Goal: Task Accomplishment & Management: Manage account settings

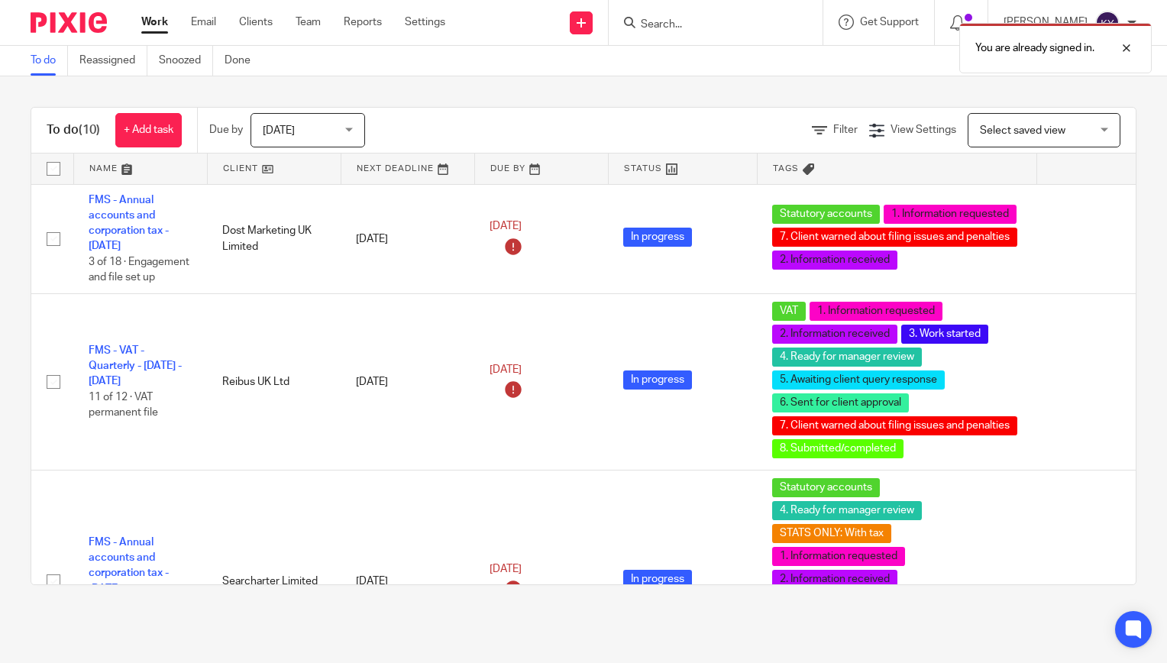
click at [701, 26] on div "You are already signed in." at bounding box center [867, 44] width 568 height 58
click at [1128, 47] on div at bounding box center [1114, 48] width 41 height 18
click at [709, 32] on form at bounding box center [720, 22] width 163 height 19
click at [700, 30] on input "Search" at bounding box center [707, 25] width 137 height 14
click at [705, 29] on input "Search" at bounding box center [707, 25] width 137 height 14
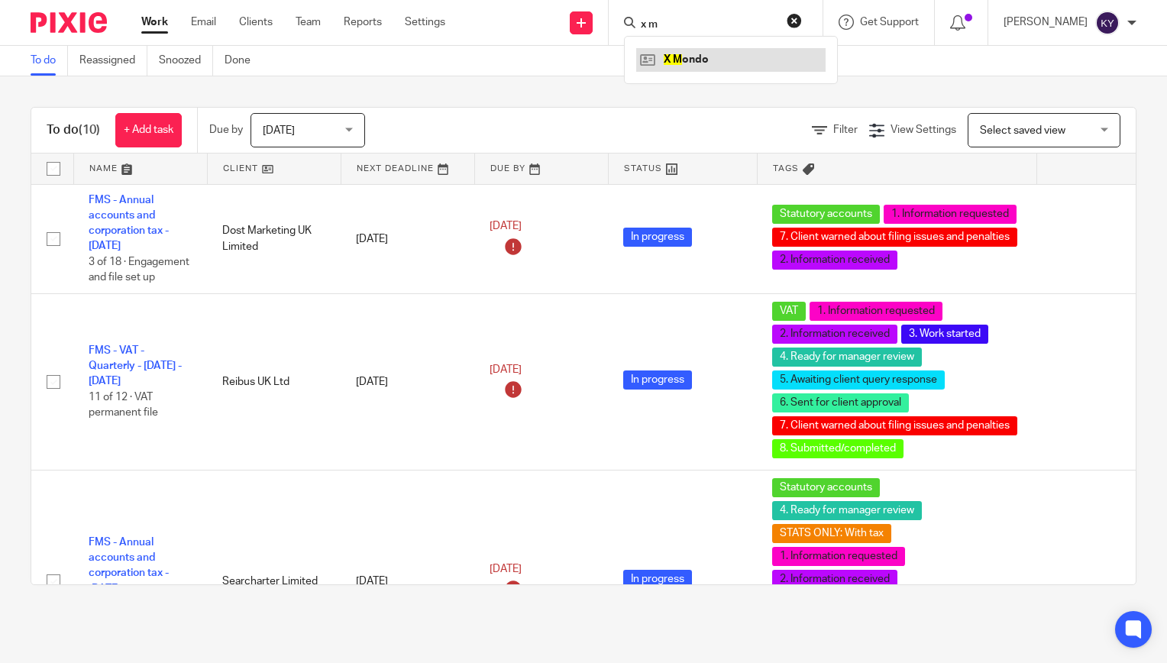
type input "x m"
click at [707, 53] on link at bounding box center [730, 59] width 189 height 23
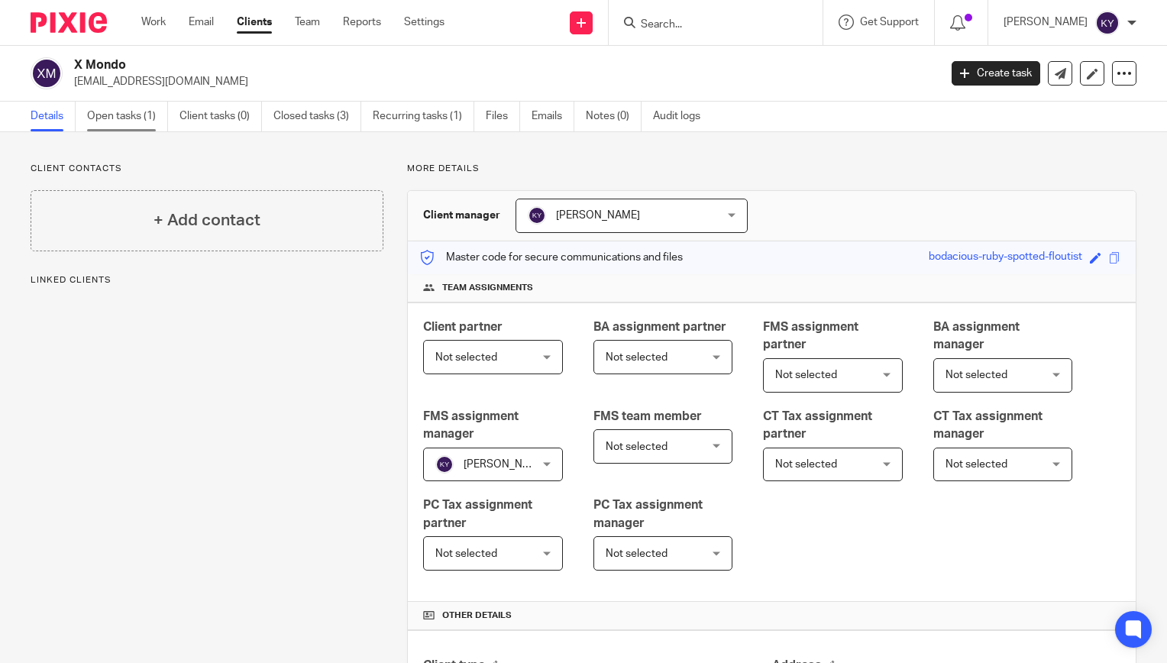
click at [112, 117] on link "Open tasks (1)" at bounding box center [127, 117] width 81 height 30
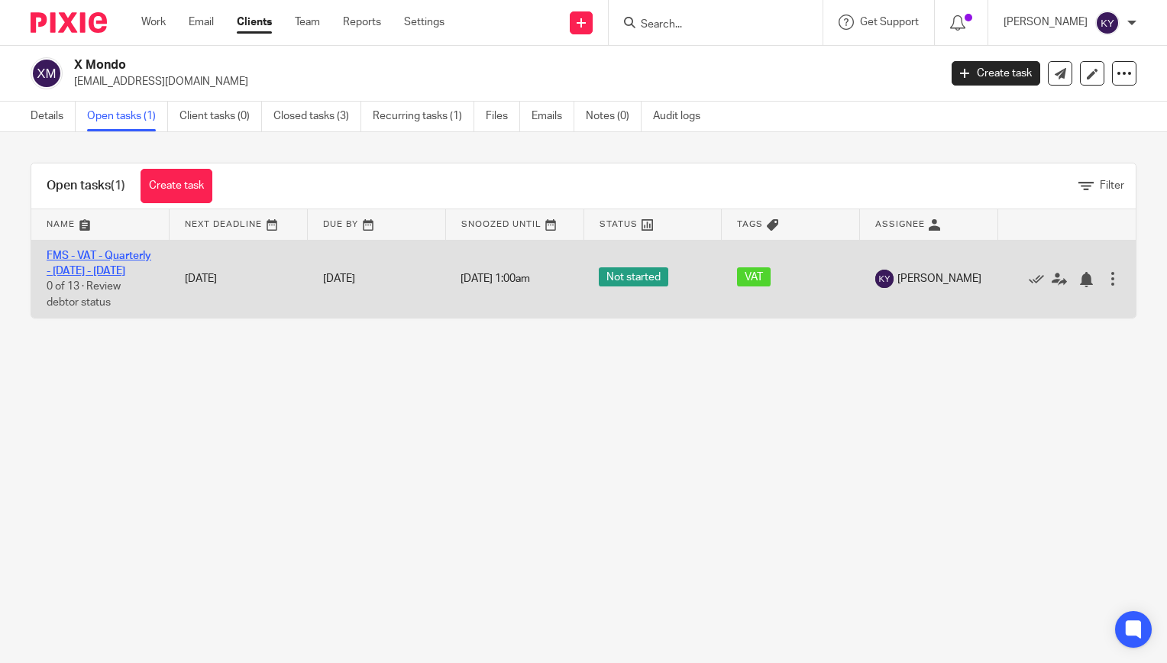
click at [78, 273] on link "FMS - VAT - Quarterly - May - July, 2025" at bounding box center [99, 263] width 105 height 26
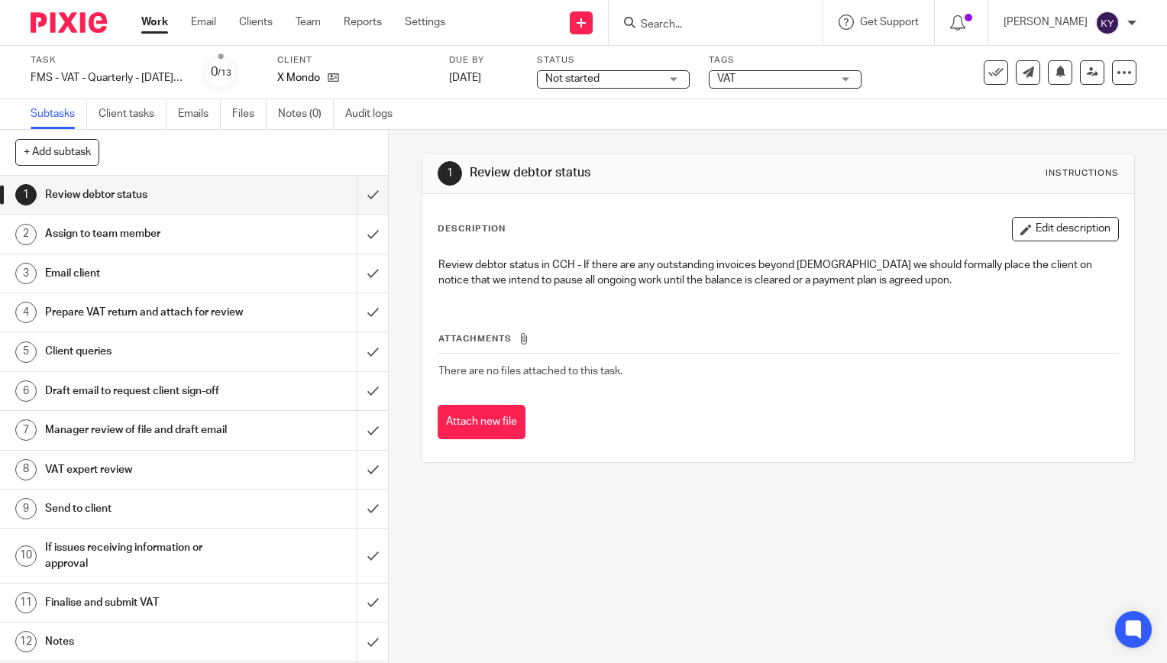
click at [777, 76] on span "VAT" at bounding box center [774, 79] width 115 height 16
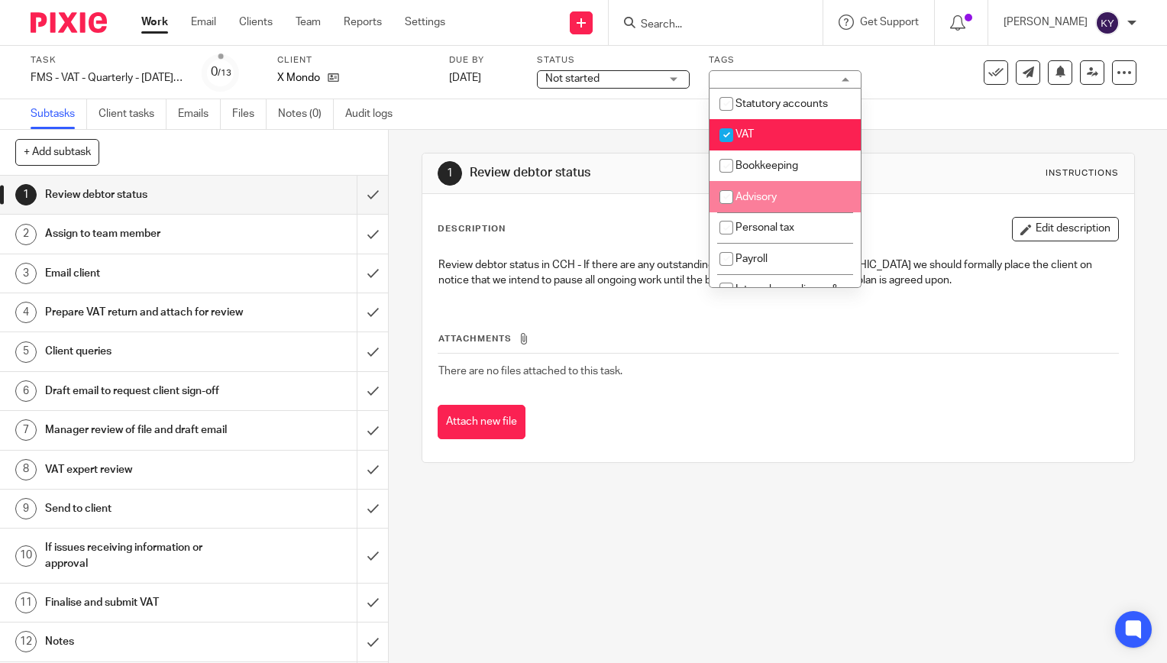
click at [525, 517] on div "1 Review debtor status Instructions Description Edit description Review debtor …" at bounding box center [778, 396] width 778 height 533
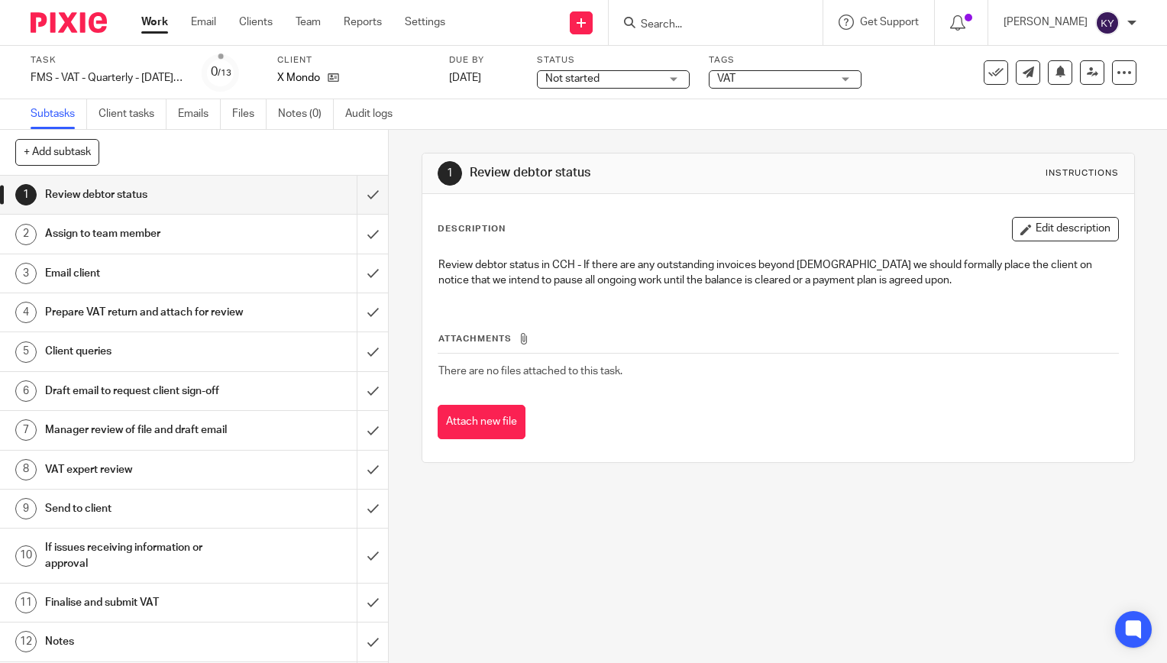
click at [108, 314] on h1 "Prepare VAT return and attach for review" at bounding box center [144, 312] width 198 height 23
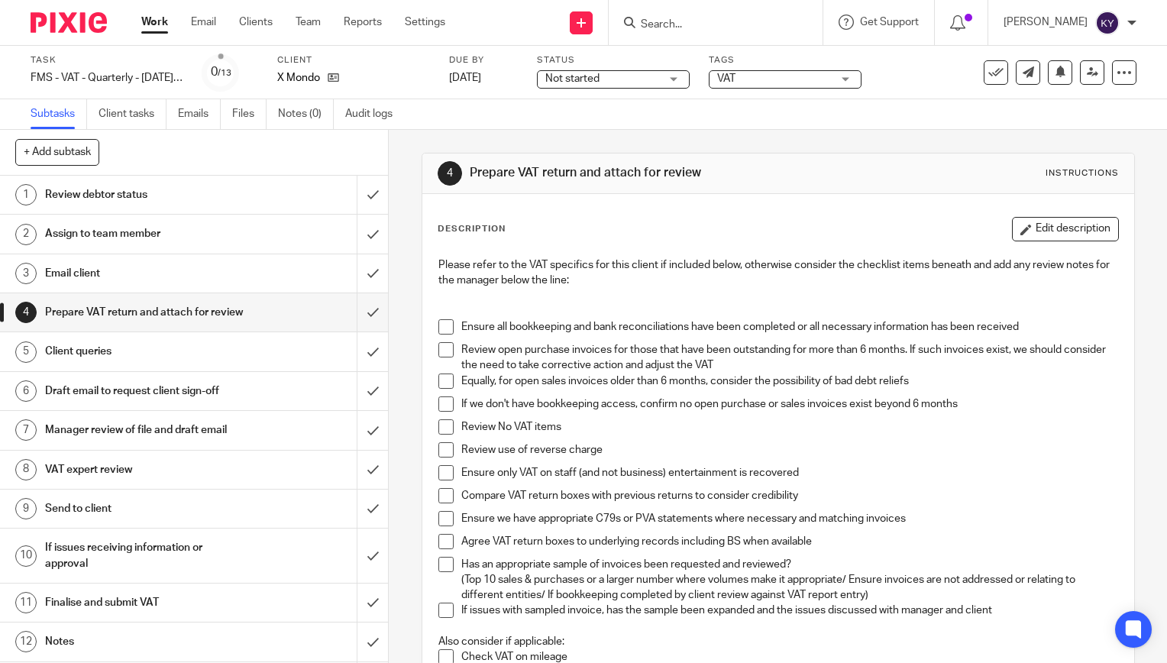
click at [89, 274] on h1 "Email client" at bounding box center [144, 273] width 198 height 23
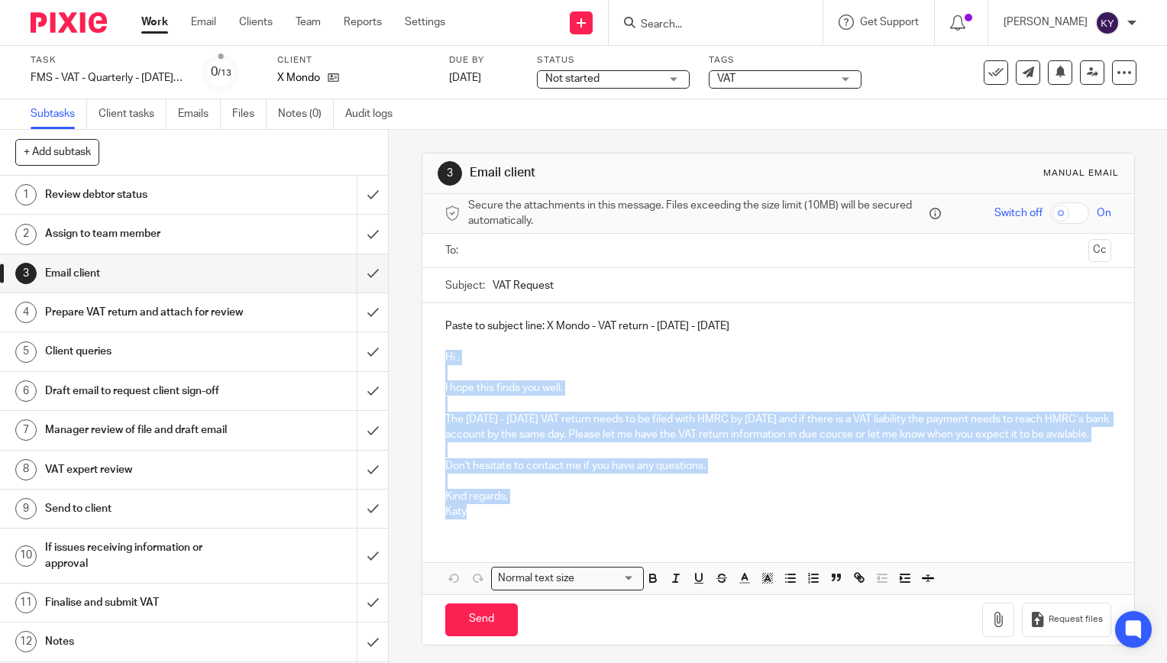
drag, startPoint x: 474, startPoint y: 529, endPoint x: 436, endPoint y: 360, distance: 173.8
click at [436, 360] on div "Paste to subject line: X Mondo - VAT return - May - July, 2025 Hi , I hope this…" at bounding box center [778, 417] width 712 height 228
copy div "Hi , I hope this finds you well. The May - July, 2025 VAT return needs to be fi…"
click at [558, 457] on p at bounding box center [778, 449] width 666 height 15
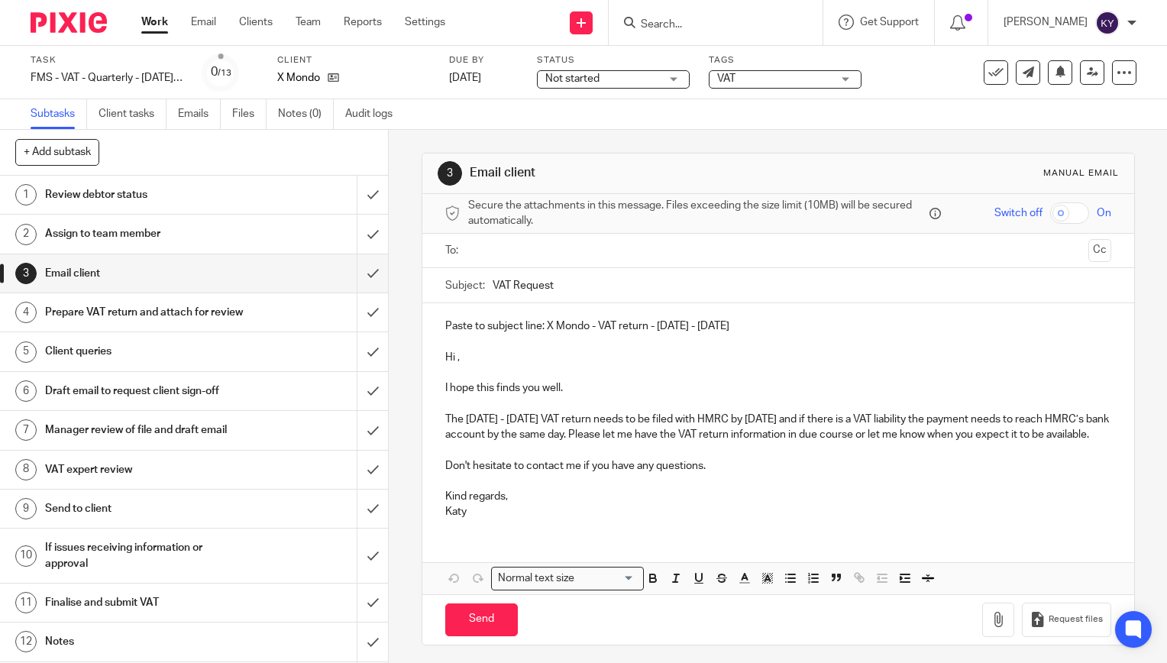
click at [681, 341] on p at bounding box center [778, 341] width 666 height 15
drag, startPoint x: 730, startPoint y: 325, endPoint x: 544, endPoint y: 328, distance: 185.6
click at [544, 328] on p "Paste to subject line: X Mondo - VAT return - May - July, 2025" at bounding box center [778, 325] width 666 height 15
copy p "X Mondo - VAT return - May - July, 2025"
click at [837, 75] on div "VAT" at bounding box center [785, 79] width 153 height 18
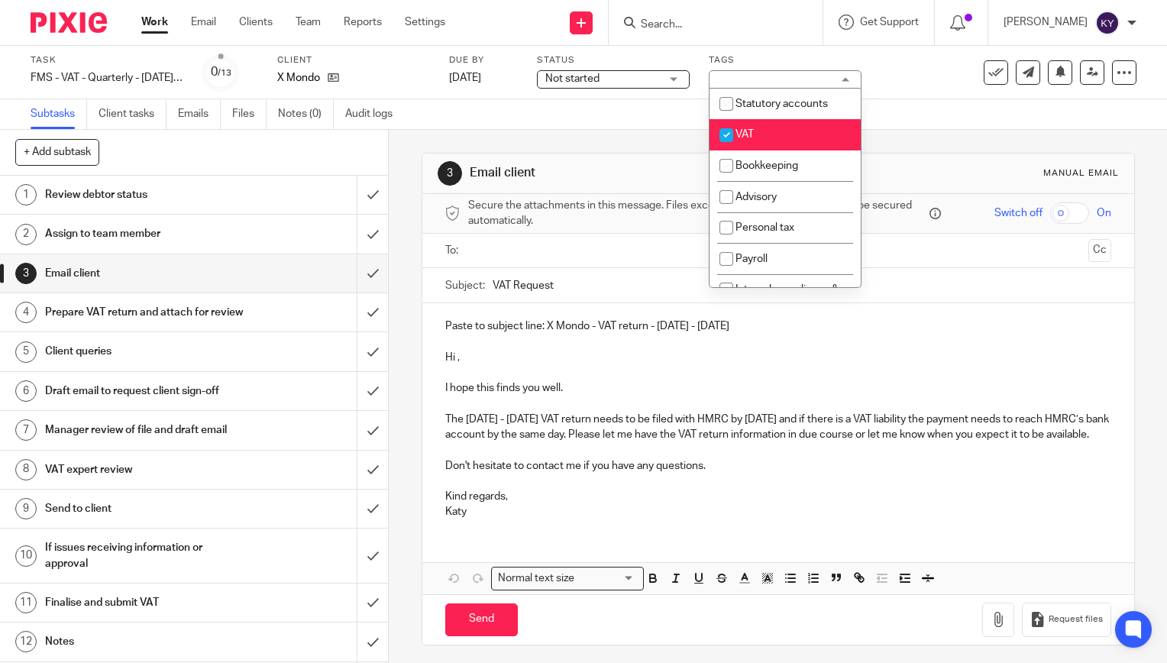
scroll to position [153, 0]
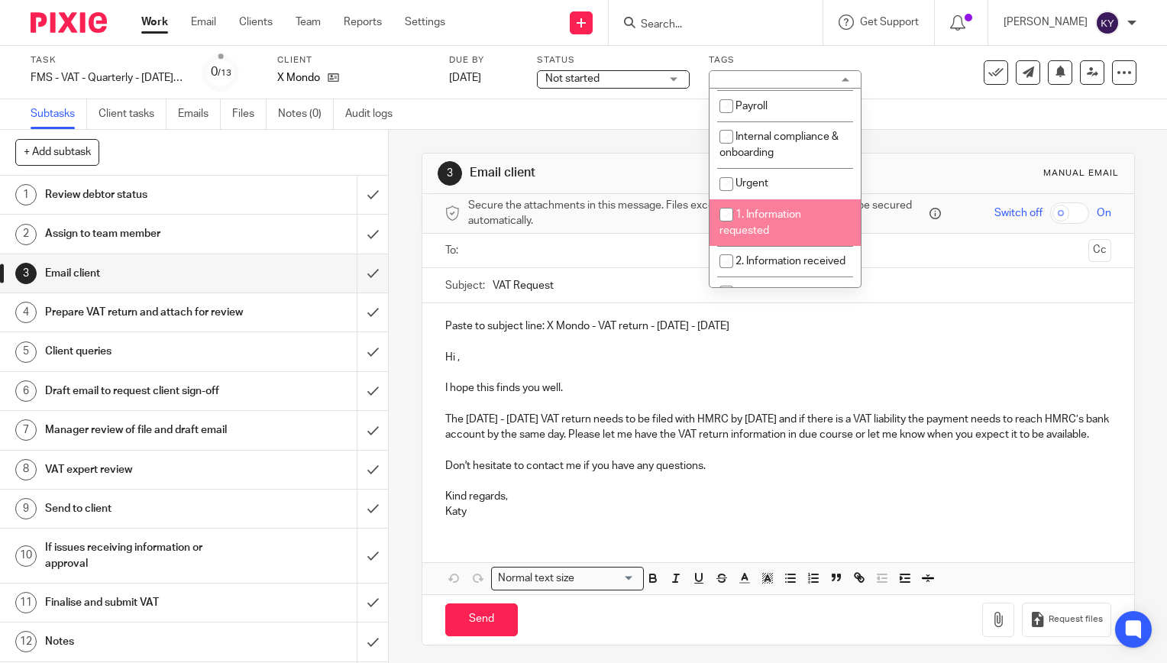
click at [762, 215] on span "1. Information requested" at bounding box center [760, 222] width 82 height 27
checkbox input "true"
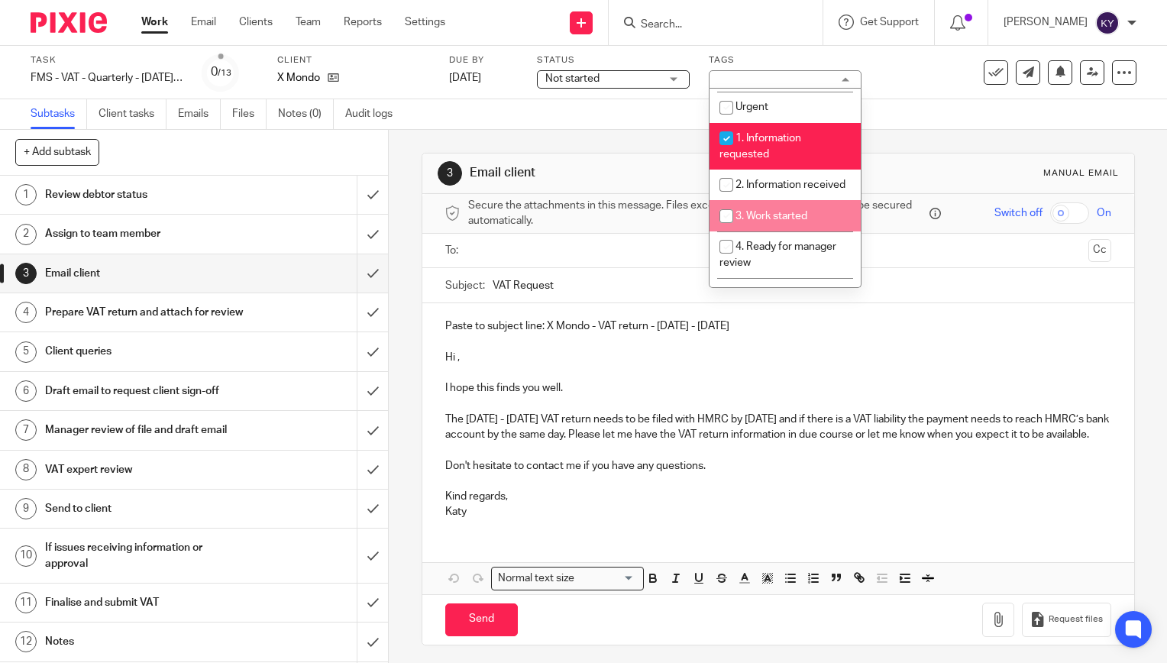
click at [397, 302] on div "3 Email client Manual email Secure the attachments in this message. Files excee…" at bounding box center [778, 396] width 778 height 533
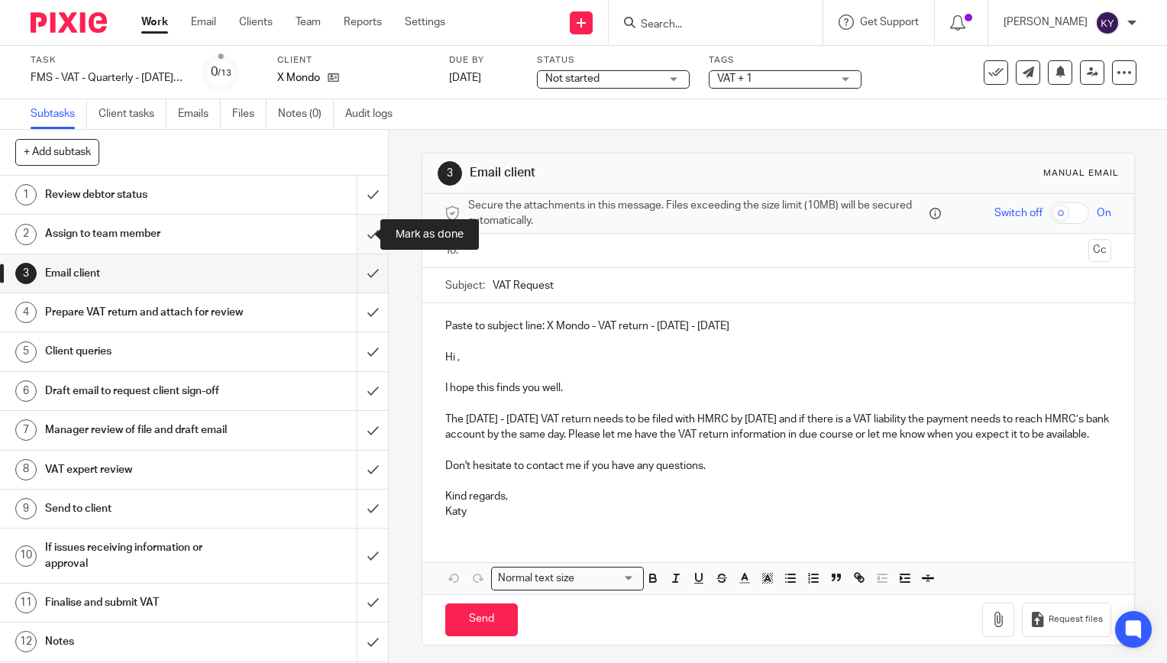
click at [352, 238] on input "submit" at bounding box center [194, 234] width 388 height 38
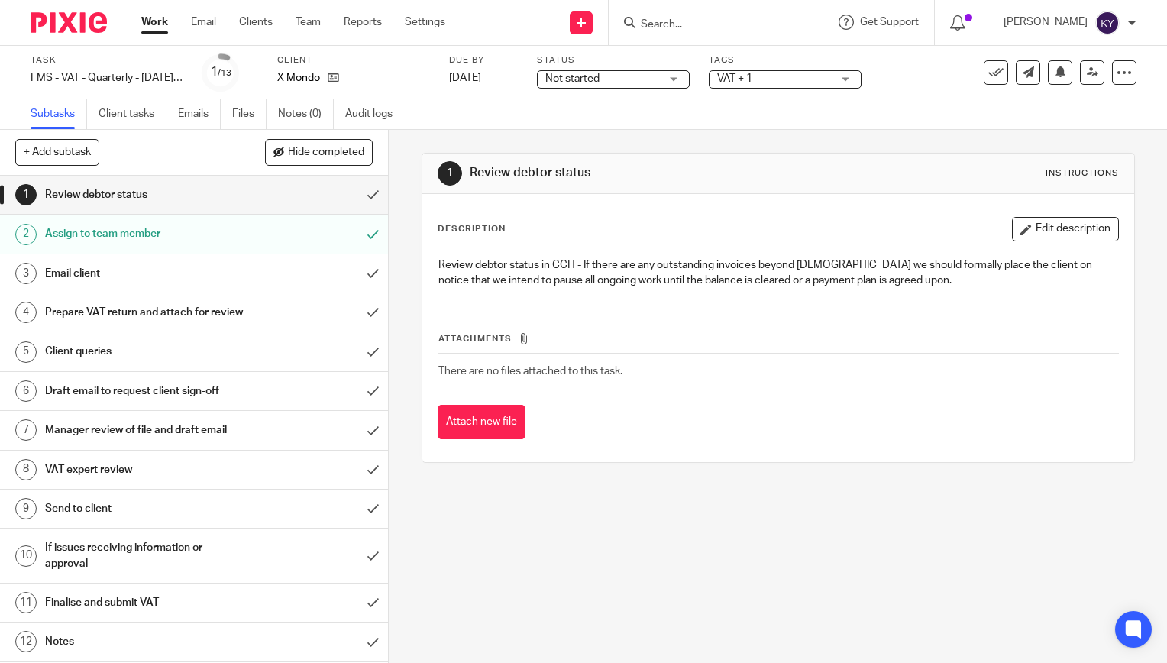
click at [130, 274] on h1 "Email client" at bounding box center [144, 273] width 198 height 23
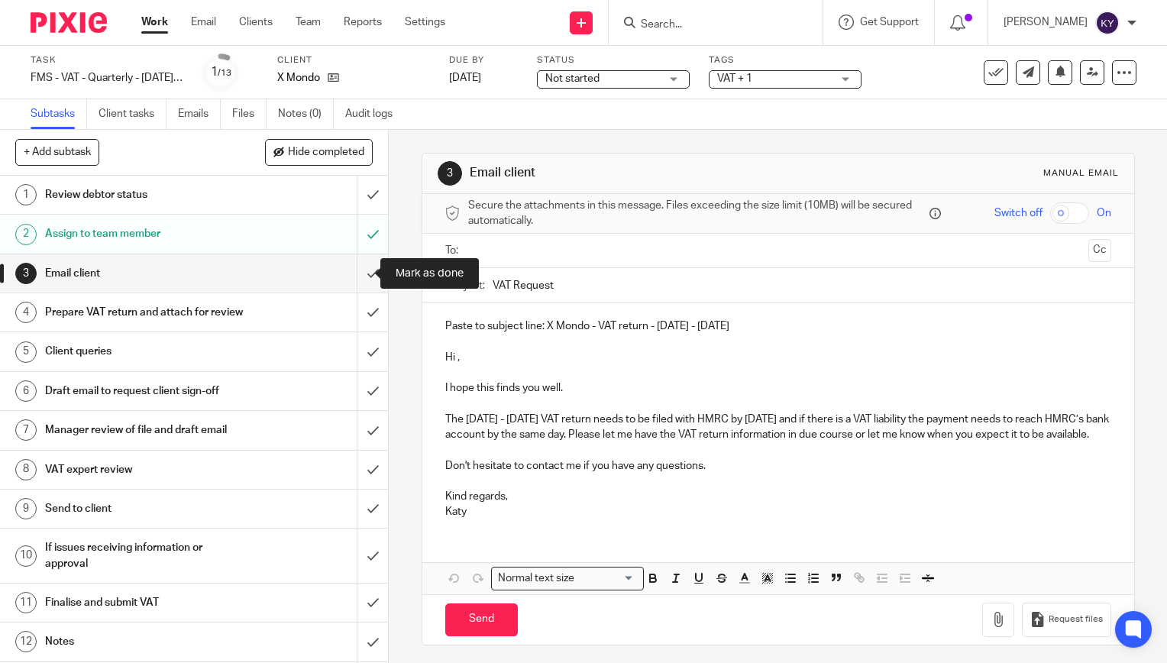
click at [354, 276] on input "submit" at bounding box center [194, 273] width 388 height 38
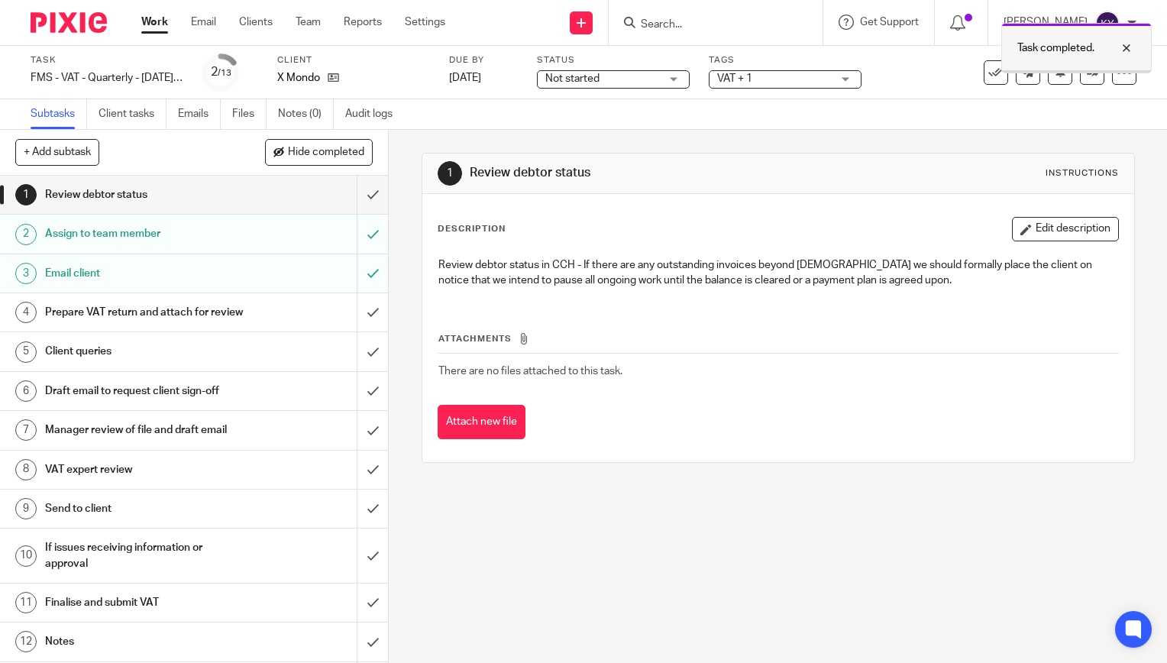
click at [1129, 43] on div at bounding box center [1114, 48] width 41 height 18
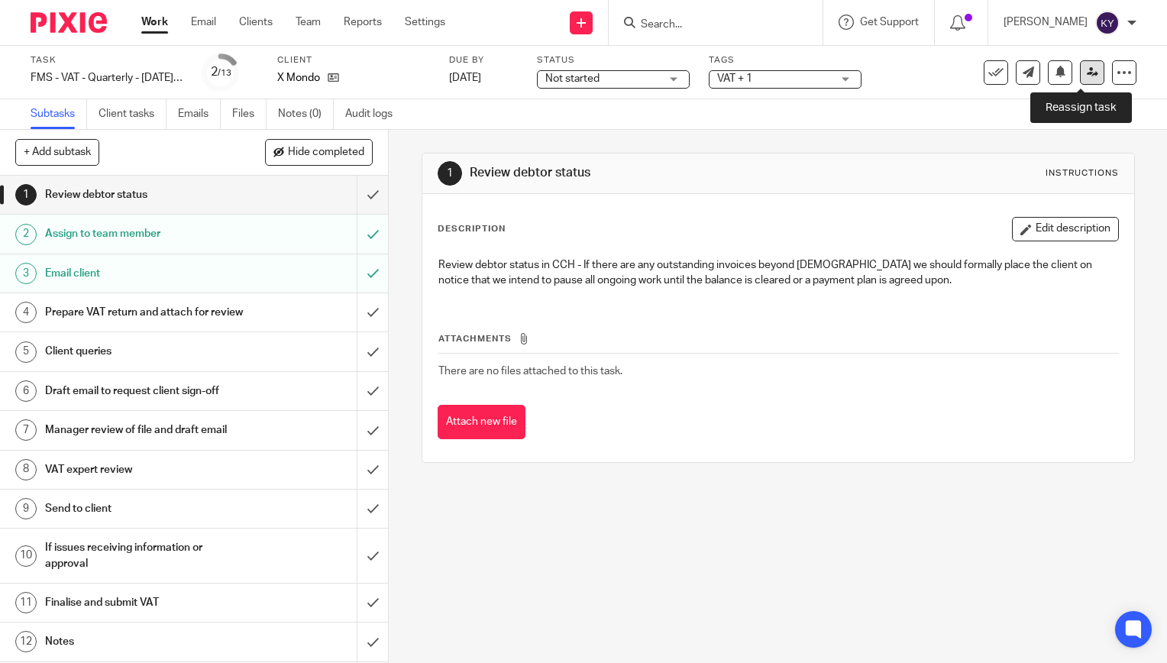
click at [1087, 73] on icon at bounding box center [1092, 71] width 11 height 11
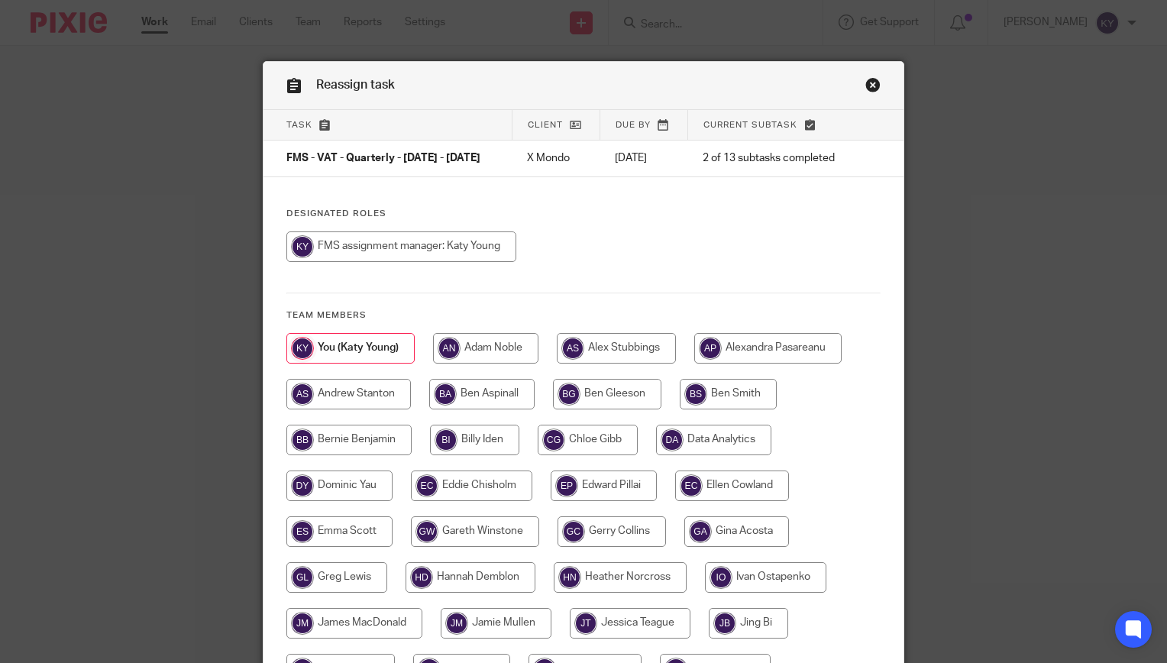
scroll to position [382, 0]
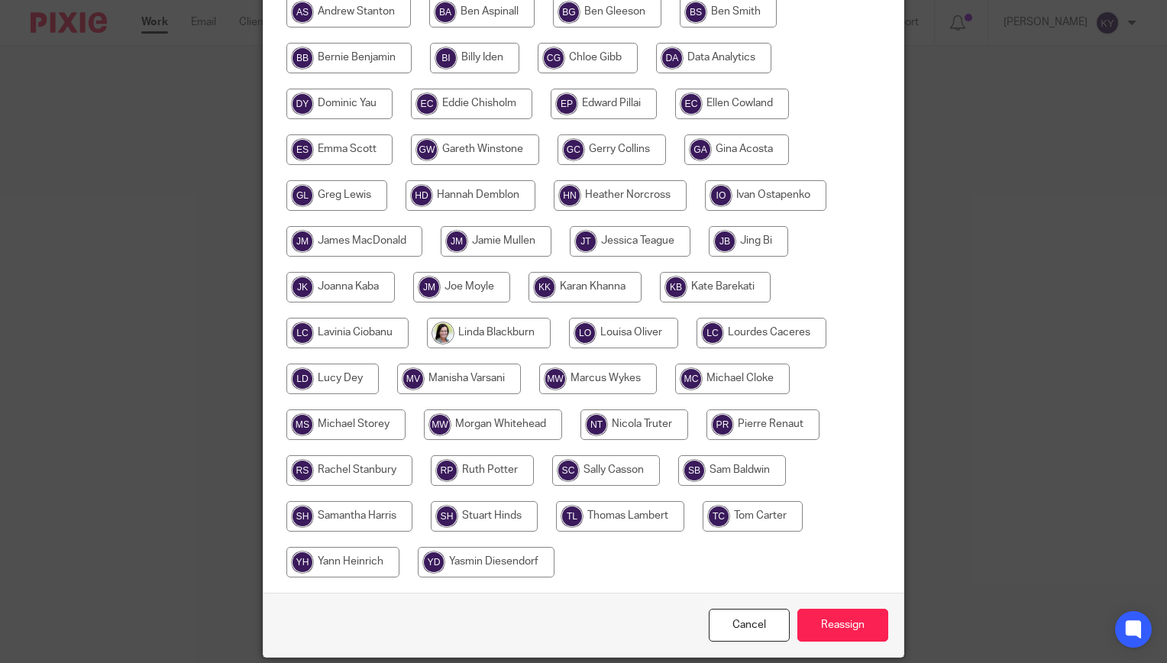
click at [613, 514] on input "radio" at bounding box center [620, 516] width 128 height 31
radio input "true"
click at [850, 622] on input "Reassign" at bounding box center [842, 625] width 91 height 33
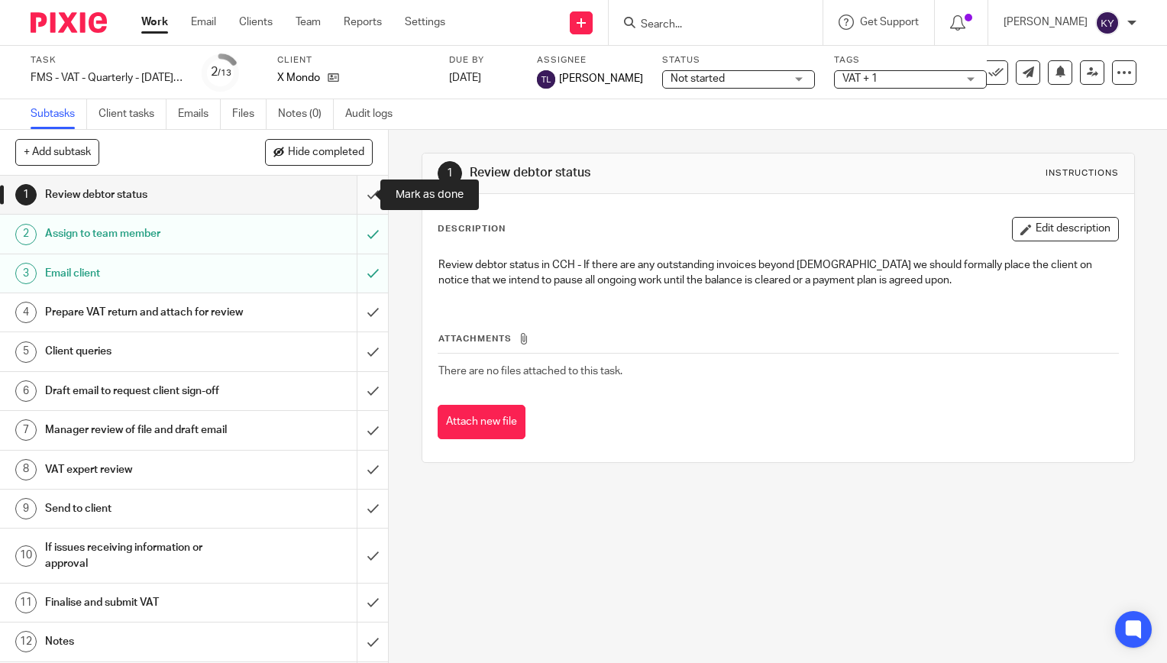
click at [354, 189] on input "submit" at bounding box center [194, 195] width 388 height 38
